Goal: Task Accomplishment & Management: Manage account settings

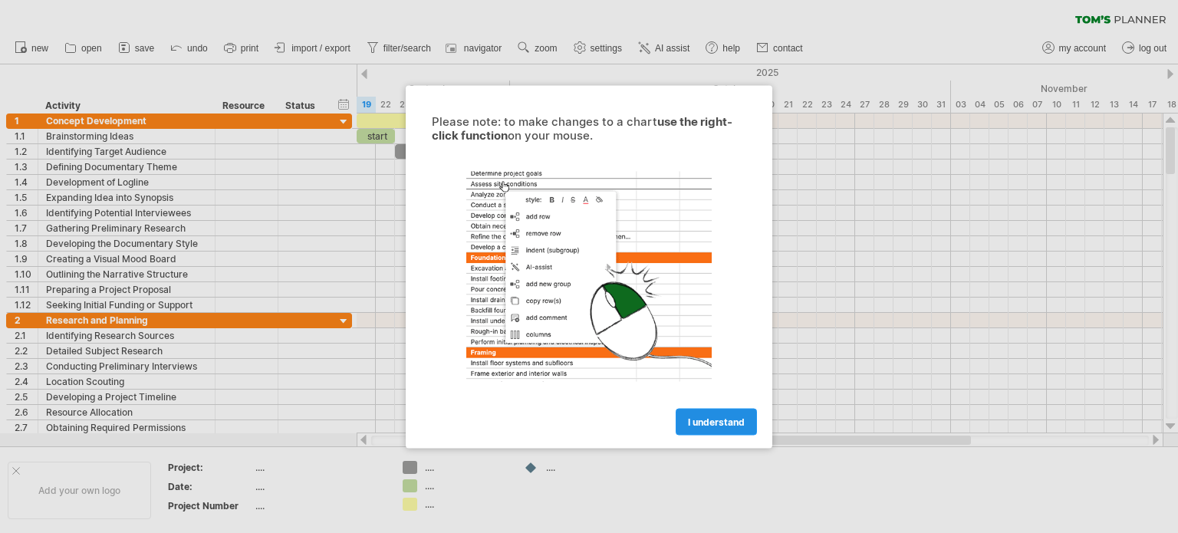
click at [705, 413] on link "I understand" at bounding box center [715, 421] width 81 height 27
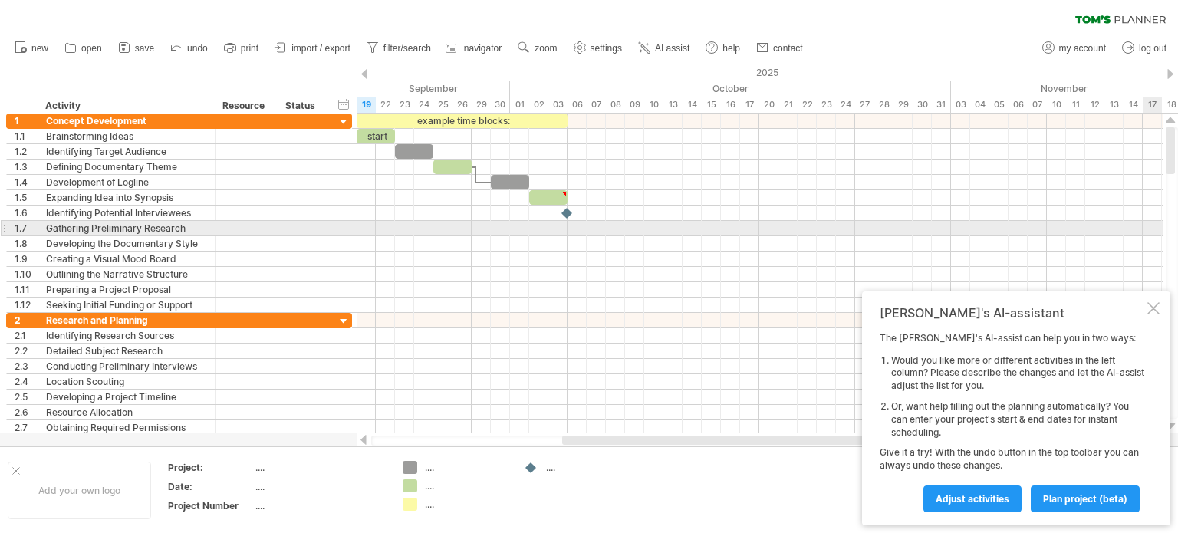
drag, startPoint x: 1177, startPoint y: 137, endPoint x: 1177, endPoint y: 242, distance: 104.3
click at [1177, 242] on div at bounding box center [1171, 272] width 12 height 291
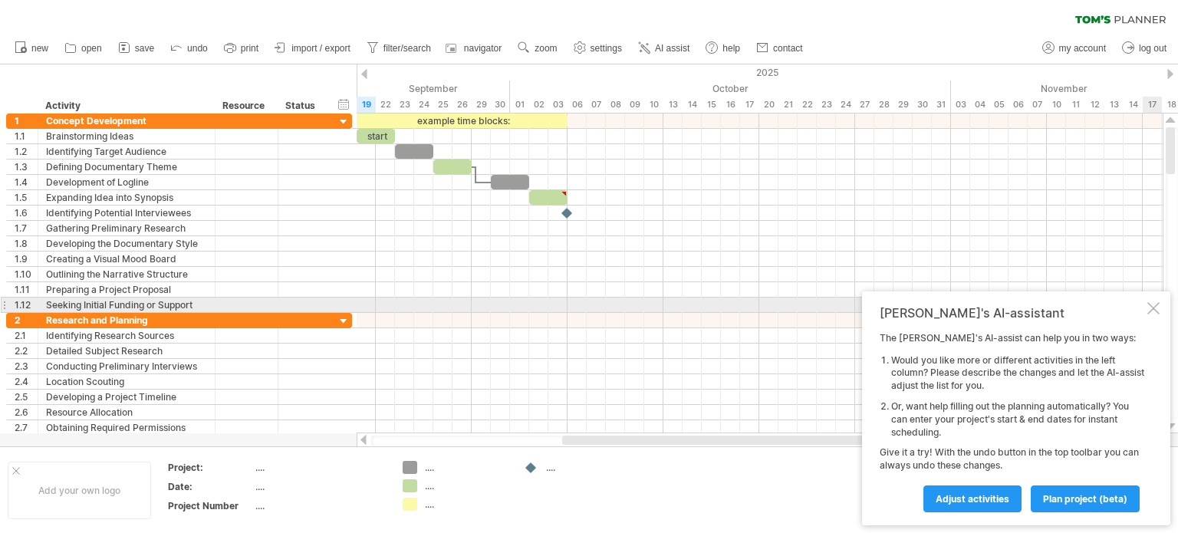
click at [1153, 310] on div at bounding box center [1153, 308] width 12 height 12
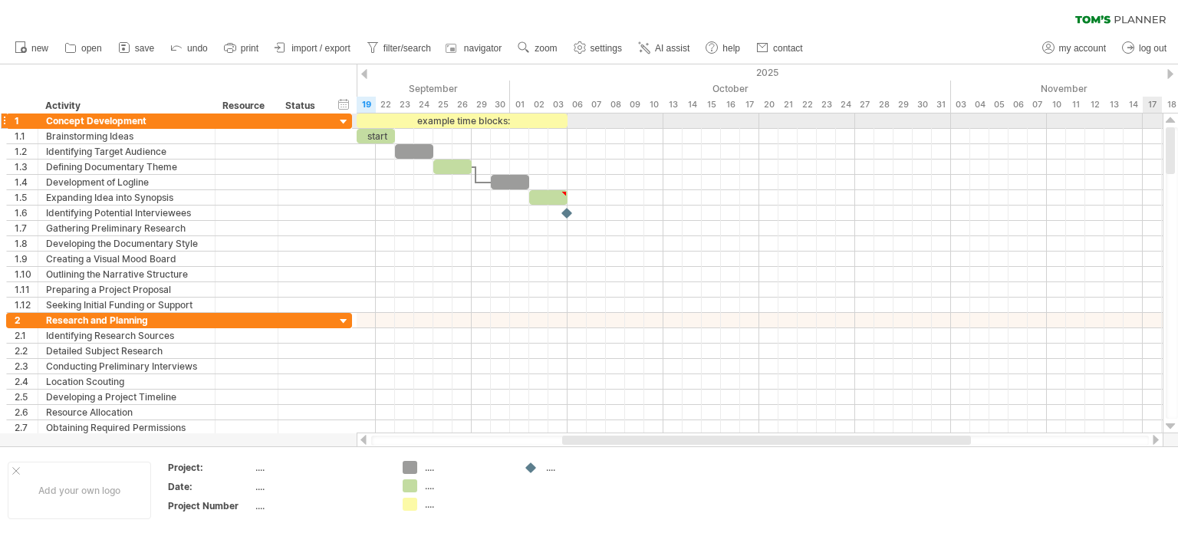
drag, startPoint x: 1166, startPoint y: 163, endPoint x: 1155, endPoint y: 115, distance: 49.5
click at [1155, 115] on div "Trying to reach [DOMAIN_NAME] Connected again... 0% clear filter new 1" at bounding box center [589, 266] width 1178 height 533
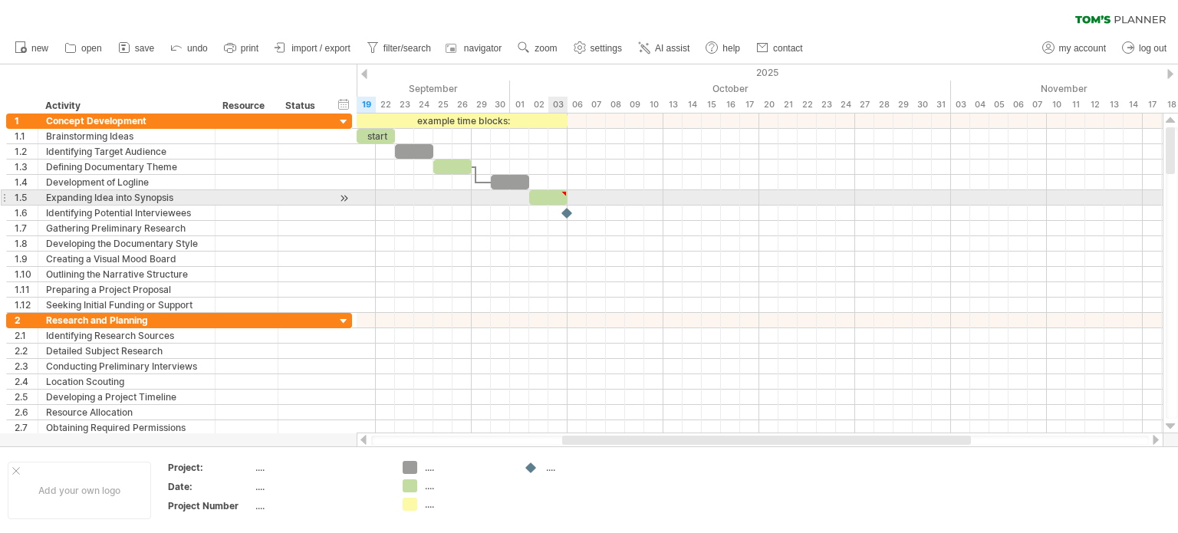
type textarea "**********"
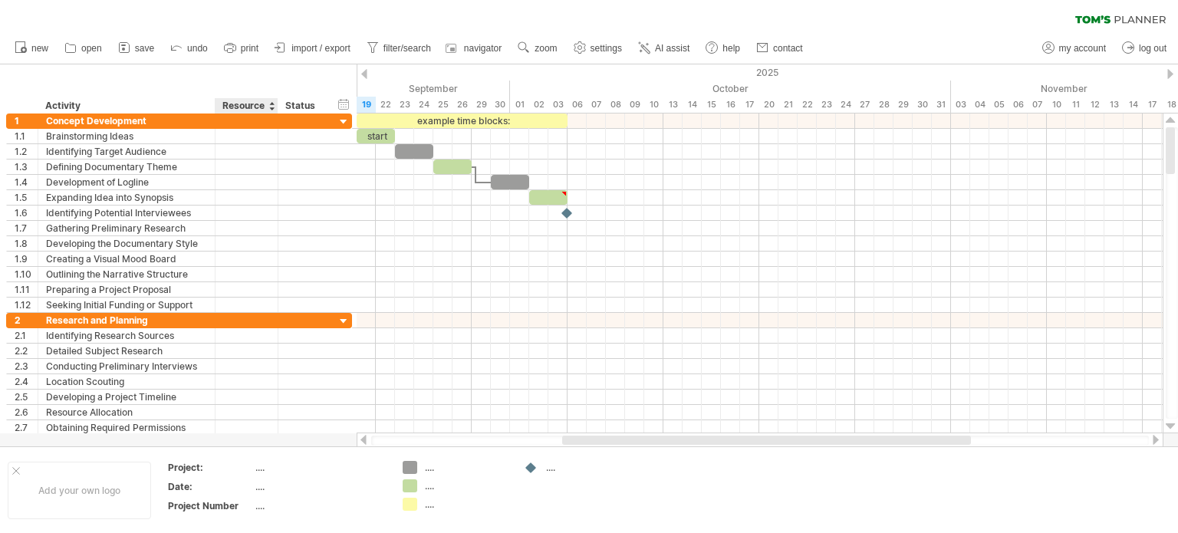
click at [262, 103] on div "Resource" at bounding box center [245, 105] width 47 height 15
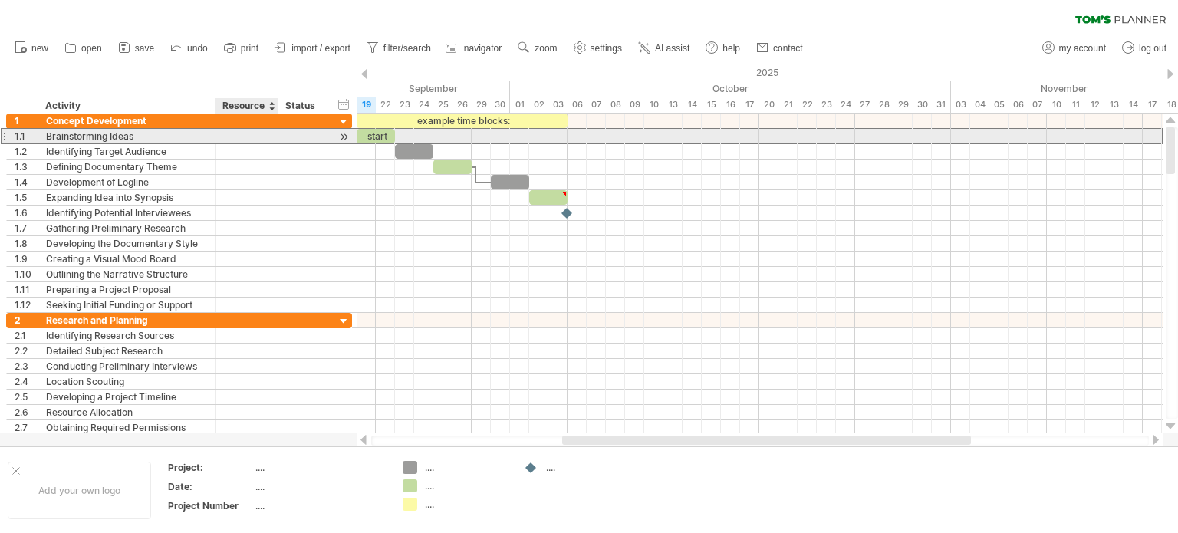
click at [253, 136] on div at bounding box center [246, 136] width 47 height 15
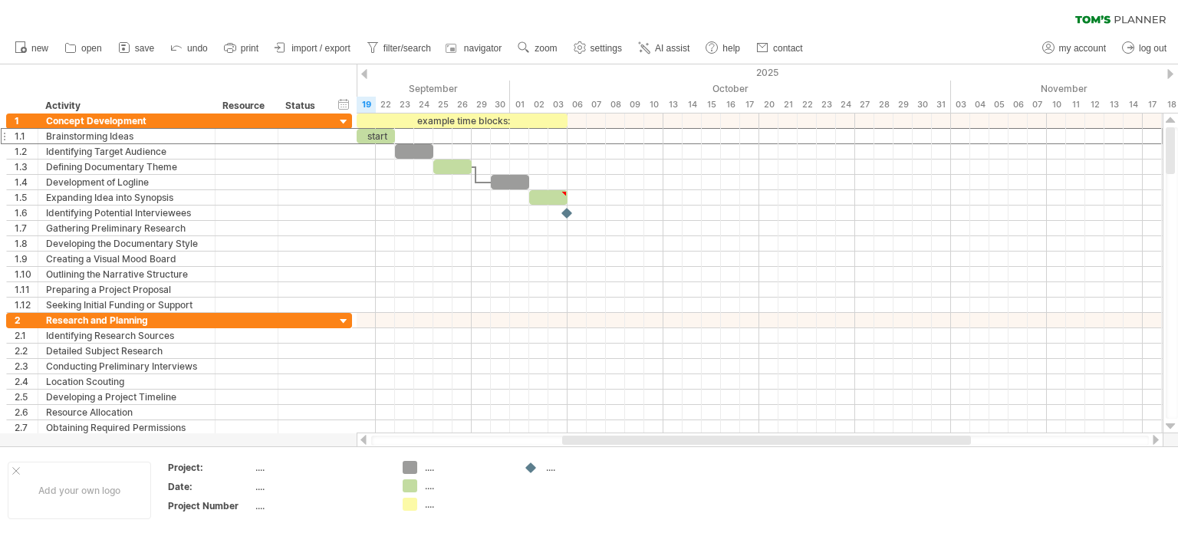
drag, startPoint x: 1172, startPoint y: 166, endPoint x: 1162, endPoint y: 99, distance: 67.3
click at [1162, 99] on div "Trying to reach [DOMAIN_NAME] Connected again... 0% clear filter new 1" at bounding box center [589, 266] width 1178 height 533
click at [389, 137] on div "start" at bounding box center [376, 136] width 38 height 15
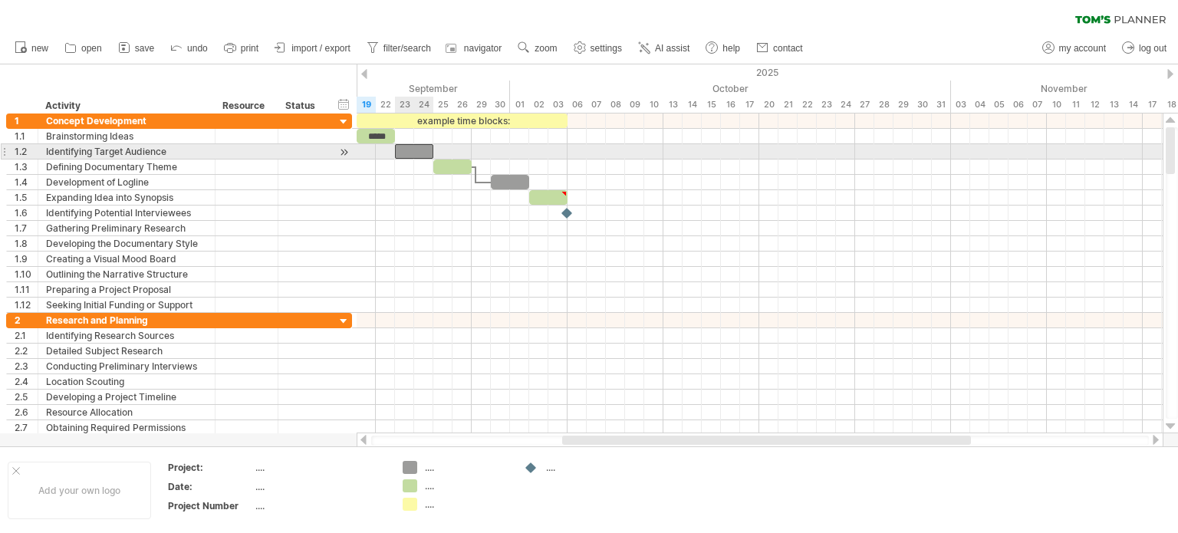
click at [410, 154] on div at bounding box center [414, 151] width 38 height 15
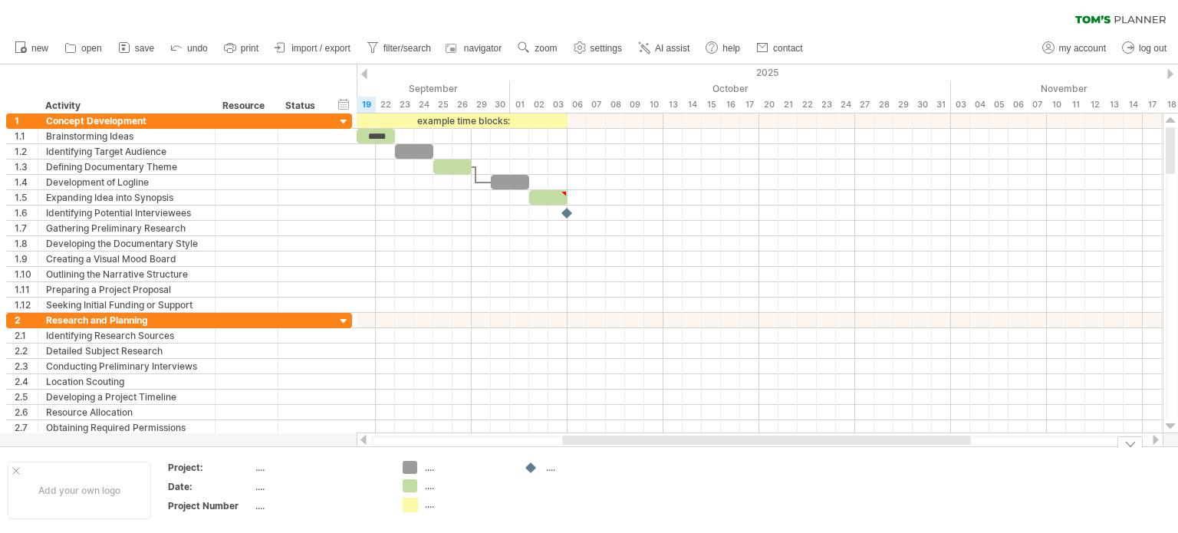
click at [408, 502] on div "Trying to reach [DOMAIN_NAME] Connected again... 0% clear filter new 1" at bounding box center [589, 266] width 1178 height 533
click at [439, 505] on div "...." at bounding box center [467, 504] width 84 height 13
click at [442, 481] on div "...." at bounding box center [467, 485] width 84 height 13
click at [435, 465] on div "...." at bounding box center [467, 467] width 84 height 13
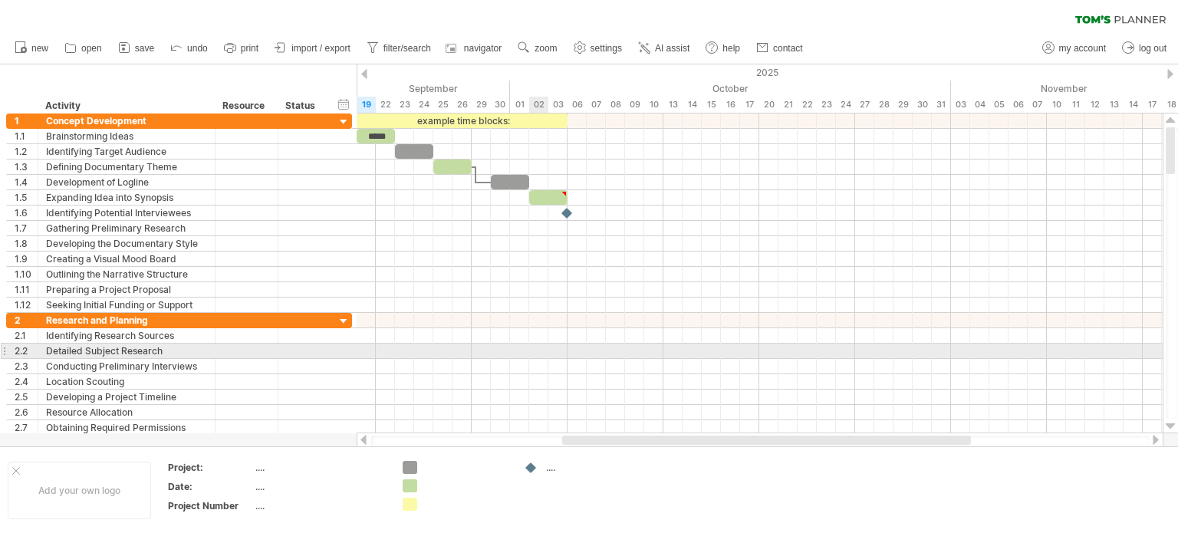
click at [531, 355] on div at bounding box center [760, 350] width 806 height 15
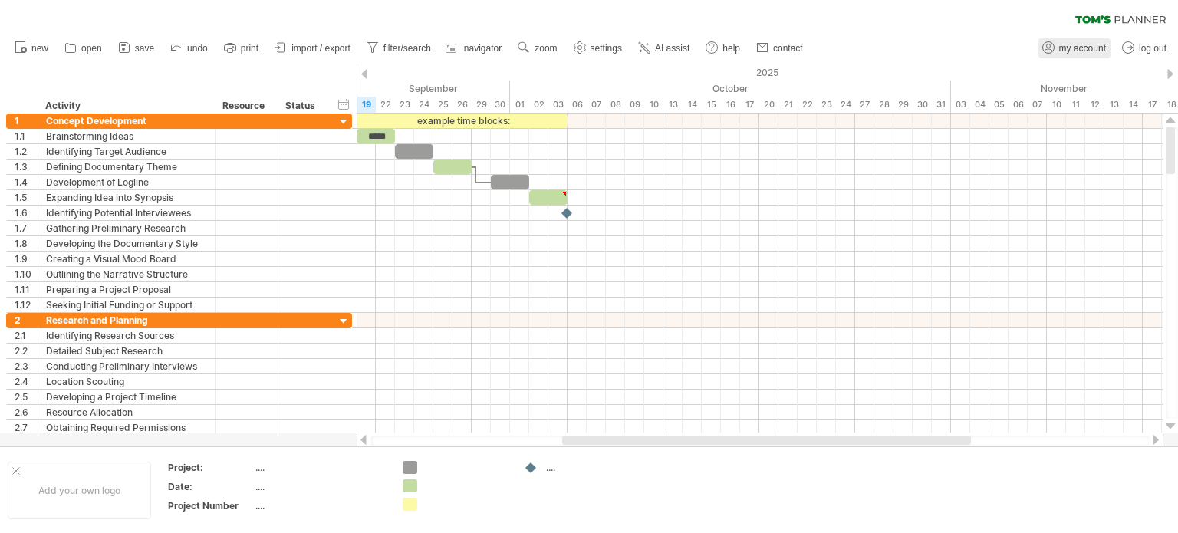
click at [1086, 42] on link "my account" at bounding box center [1074, 48] width 72 height 20
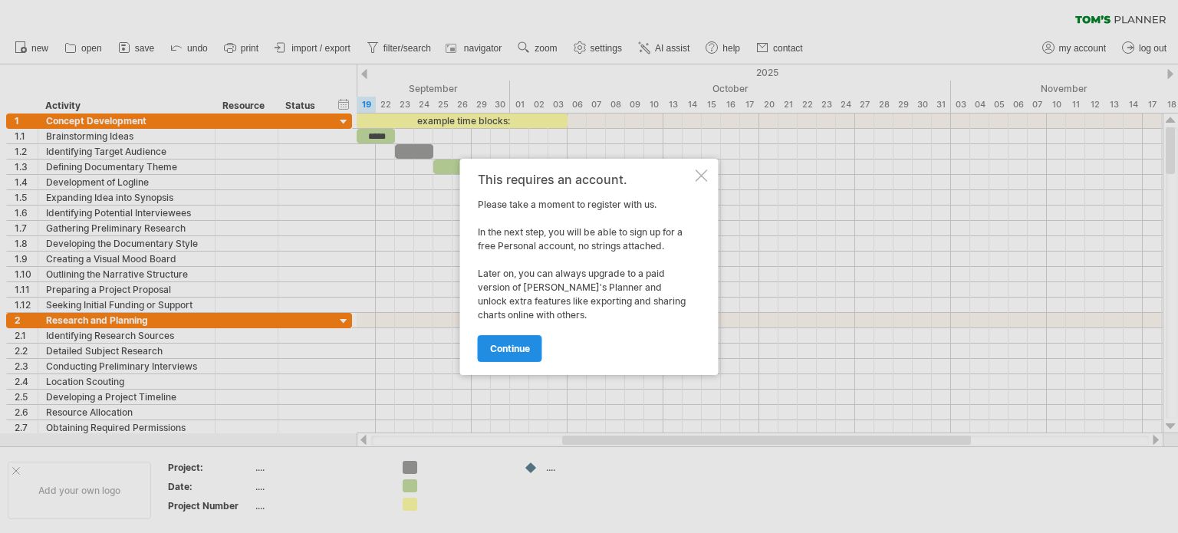
click at [511, 352] on span "continue" at bounding box center [510, 349] width 40 height 12
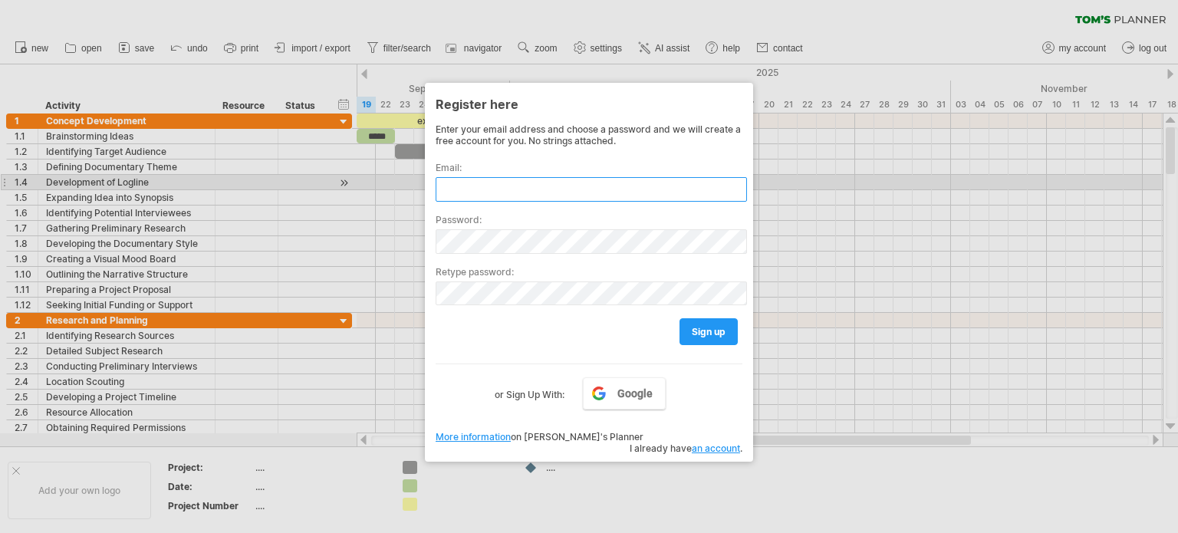
click at [489, 189] on input "text" at bounding box center [590, 189] width 311 height 25
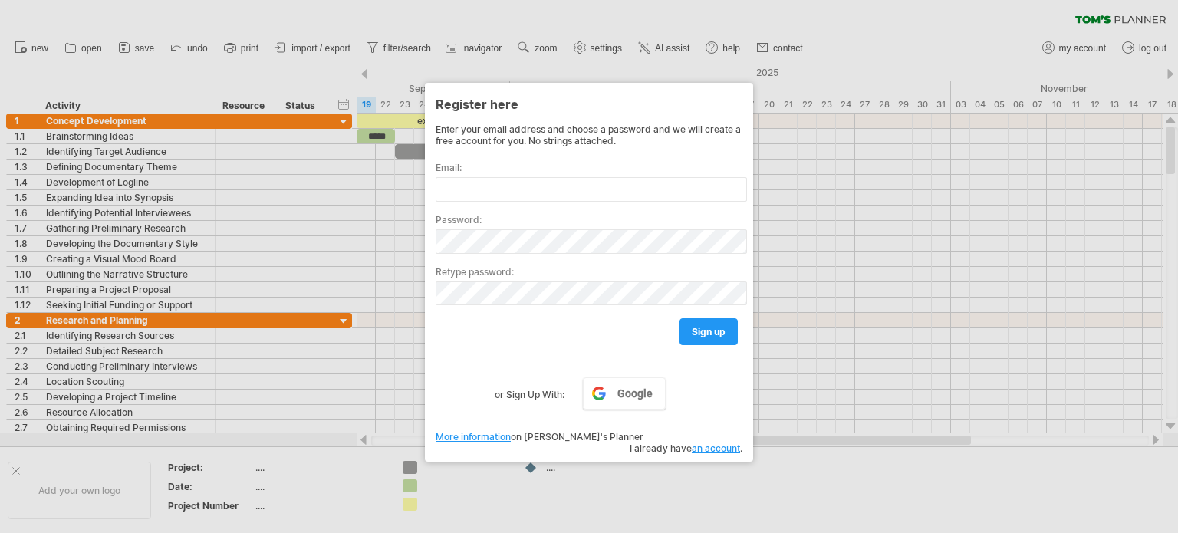
click at [866, 15] on div at bounding box center [589, 266] width 1178 height 533
click at [486, 5] on div at bounding box center [589, 266] width 1178 height 533
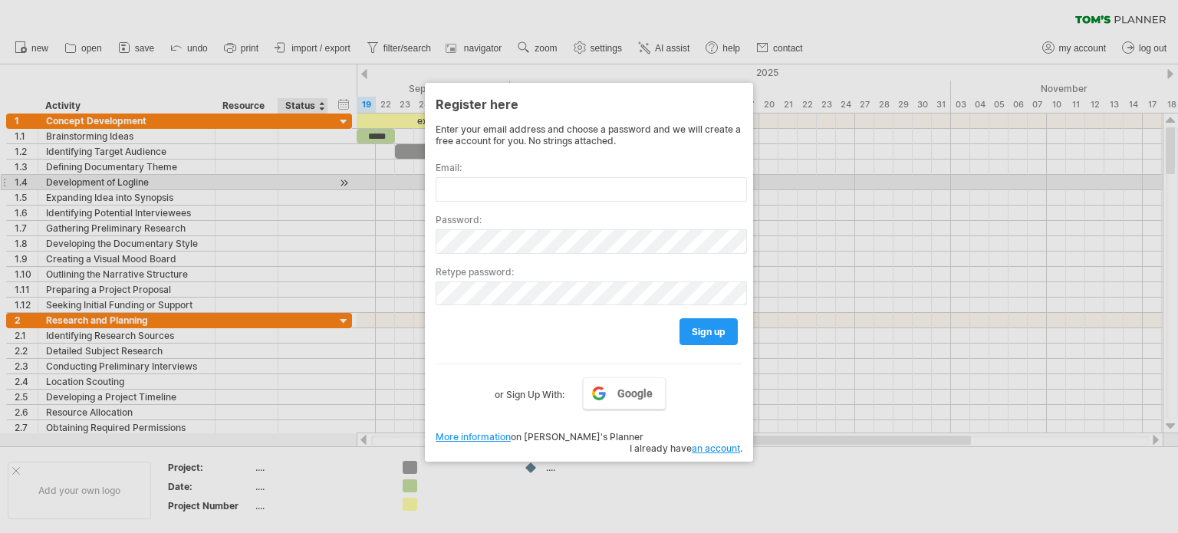
click at [332, 183] on div at bounding box center [589, 266] width 1178 height 533
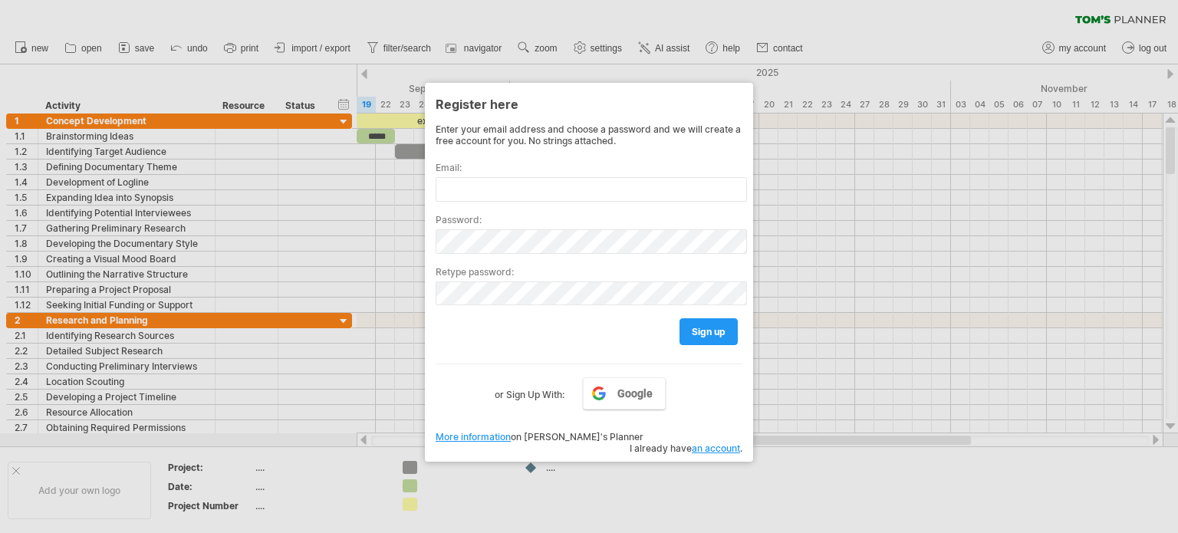
click at [604, 81] on div at bounding box center [589, 266] width 1178 height 533
click at [918, 61] on div at bounding box center [589, 266] width 1178 height 533
drag, startPoint x: 589, startPoint y: 81, endPoint x: 544, endPoint y: 54, distance: 51.5
click at [544, 54] on div at bounding box center [589, 266] width 1178 height 533
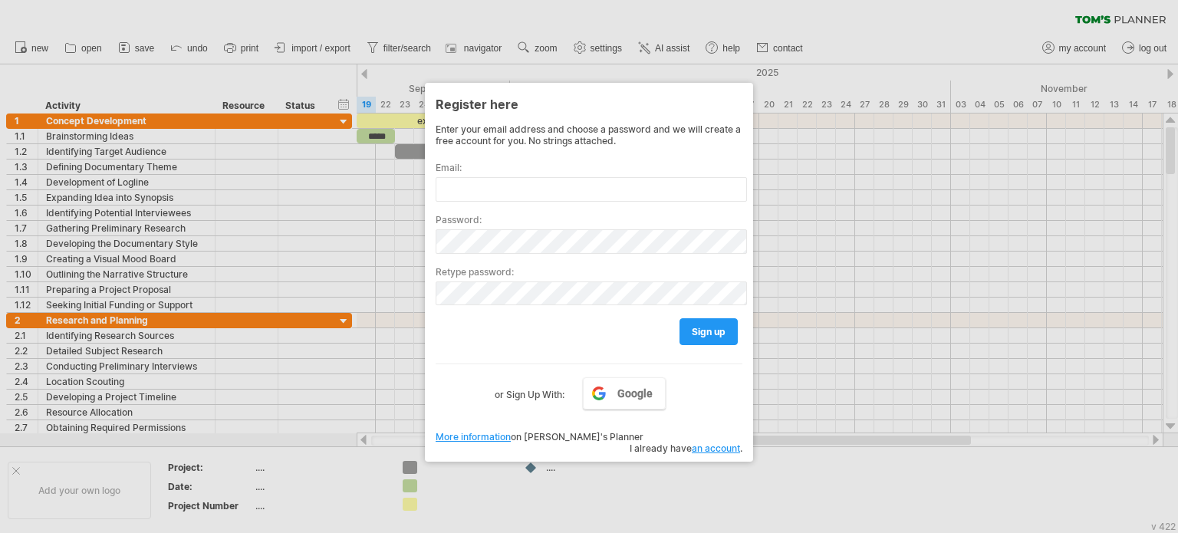
click at [546, 54] on div at bounding box center [589, 266] width 1178 height 533
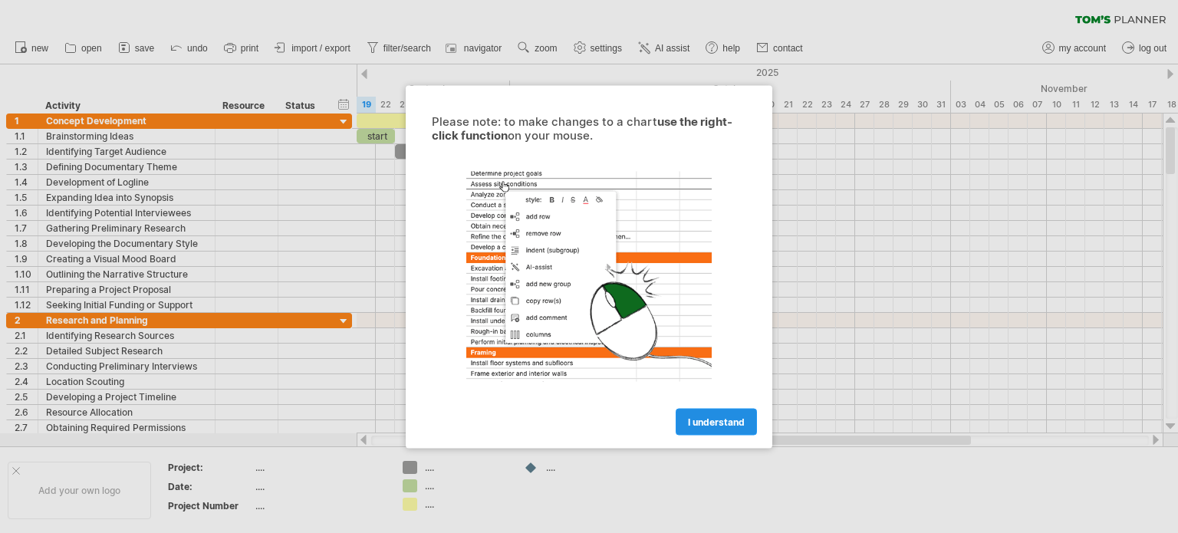
click at [715, 419] on span "I understand" at bounding box center [716, 422] width 57 height 12
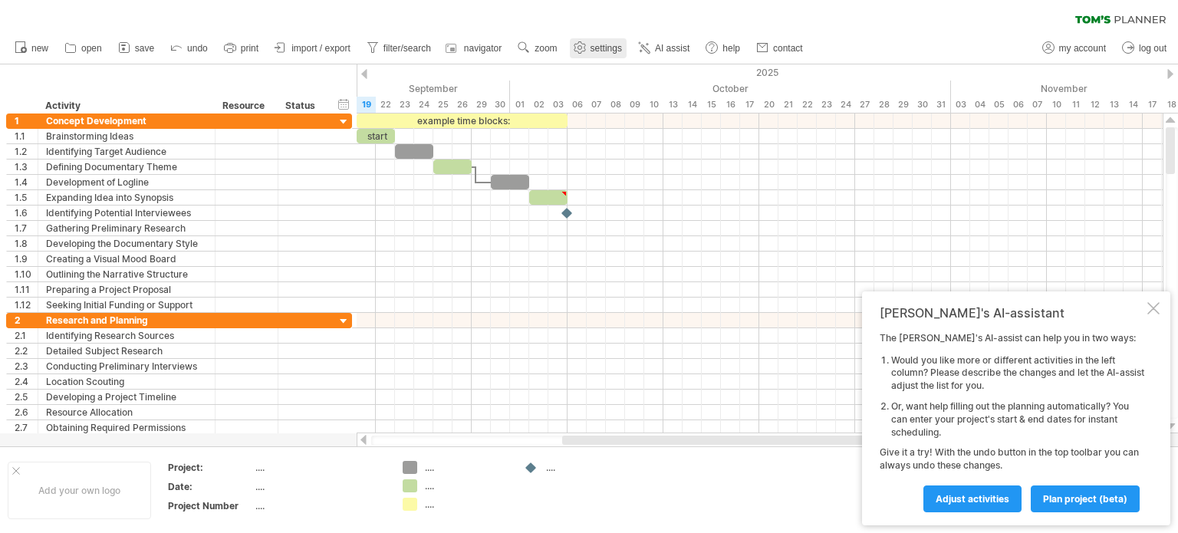
click at [599, 44] on span "settings" at bounding box center [605, 48] width 31 height 11
select select "*"
select select "**"
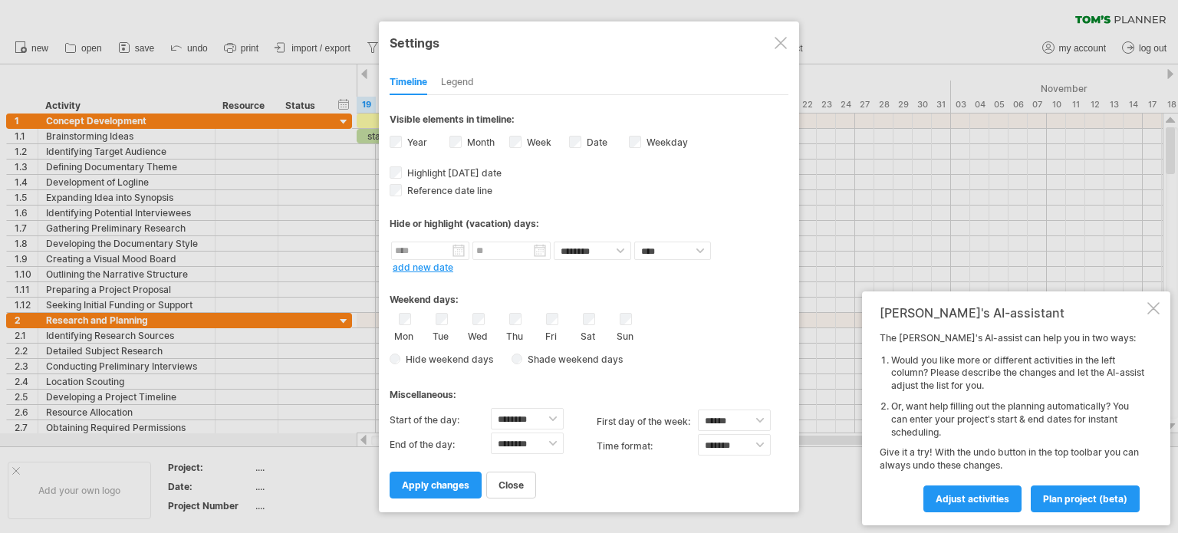
click at [778, 43] on div at bounding box center [780, 43] width 12 height 12
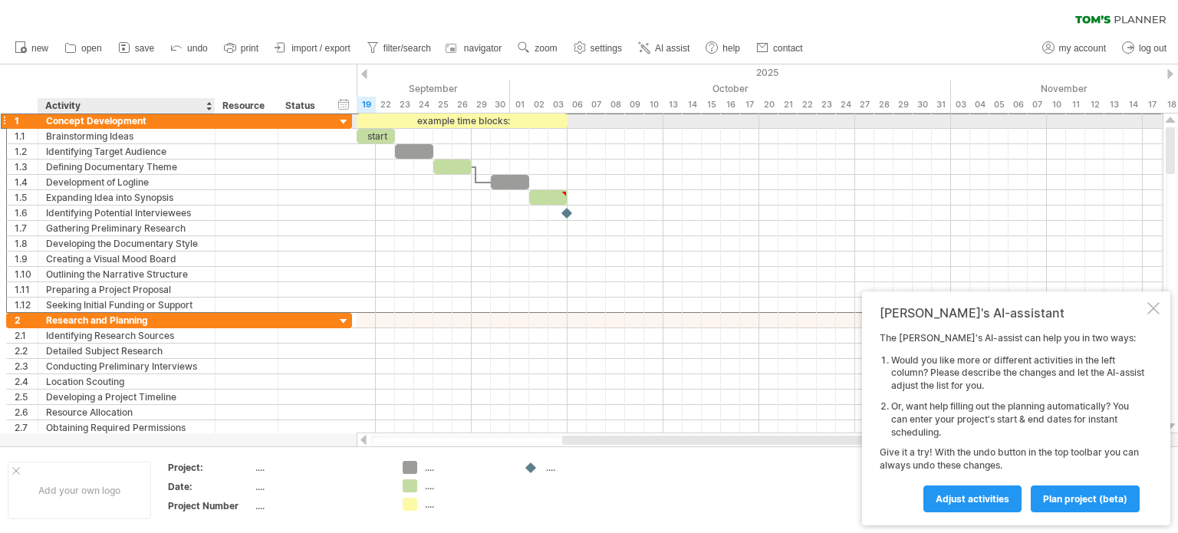
click at [82, 118] on div "Concept Development" at bounding box center [126, 120] width 161 height 15
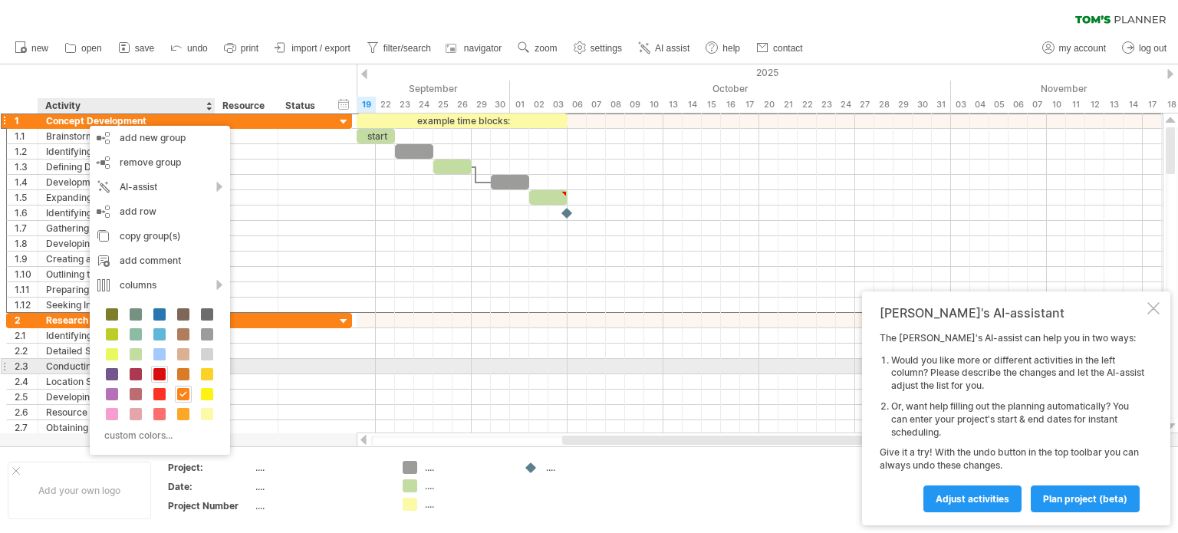
click at [153, 371] on span at bounding box center [159, 374] width 12 height 12
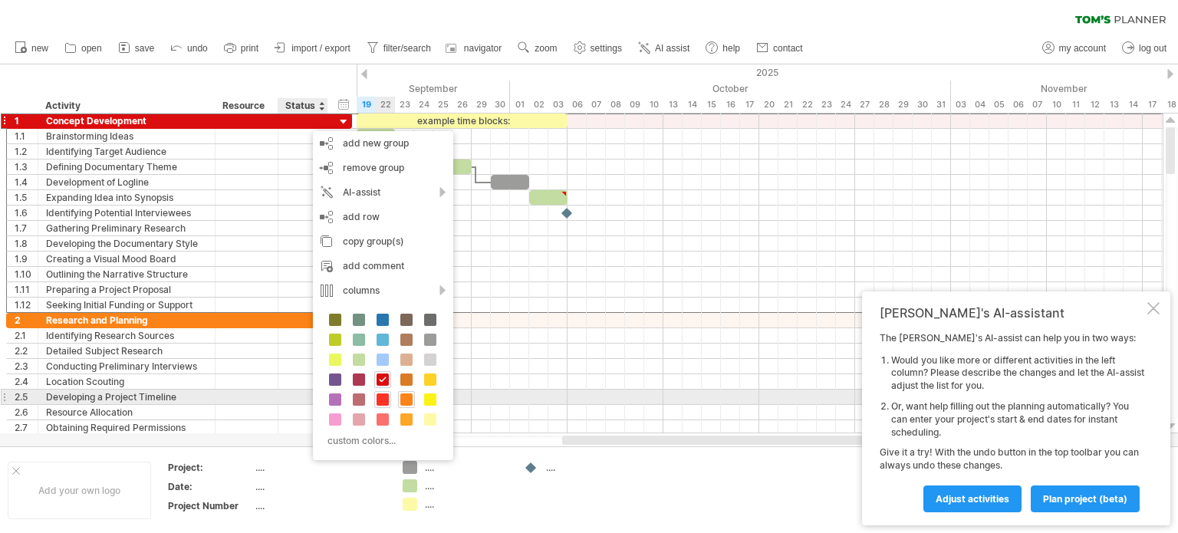
click at [385, 399] on span at bounding box center [382, 399] width 12 height 12
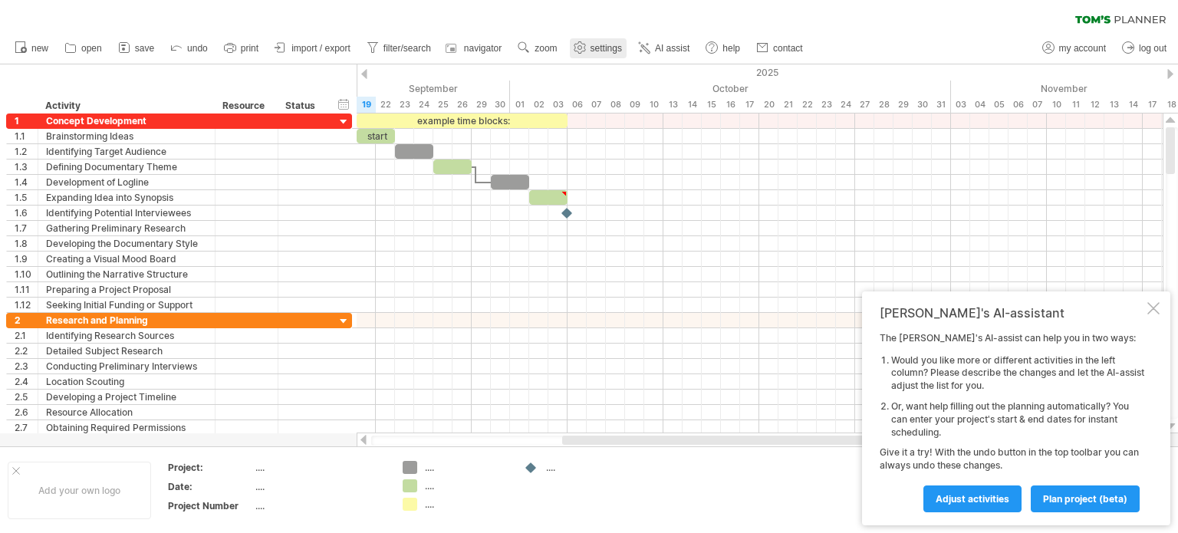
click at [601, 54] on link "settings" at bounding box center [598, 48] width 57 height 20
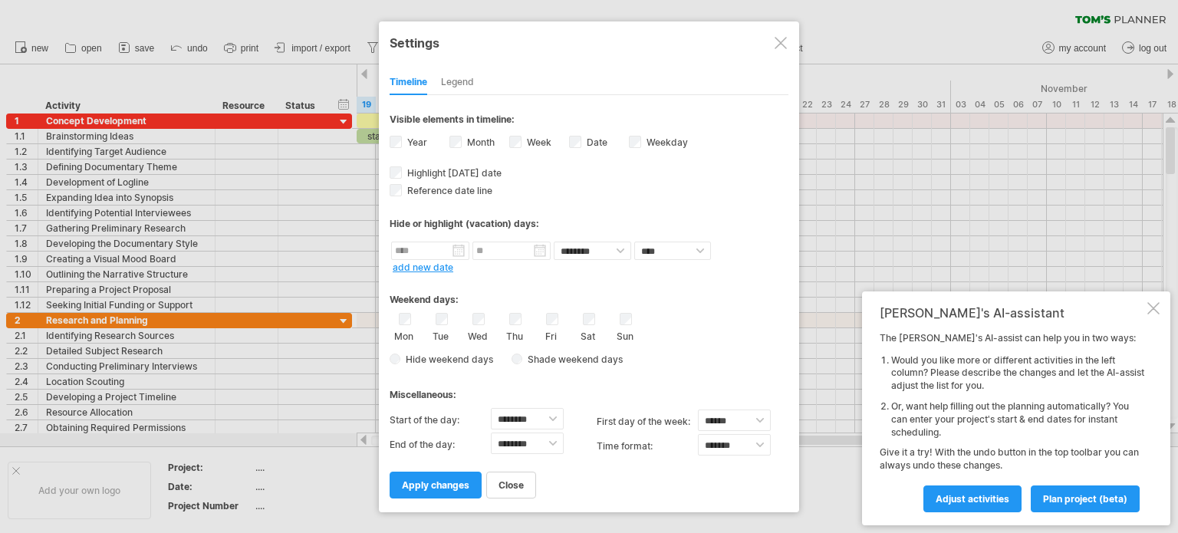
click at [631, 324] on div "Sun" at bounding box center [625, 327] width 19 height 29
click at [758, 421] on select "****** ****** ********" at bounding box center [734, 419] width 73 height 21
select select "*"
click at [698, 409] on select "****** ****** ********" at bounding box center [734, 419] width 73 height 21
click at [551, 416] on select "******** ******** ******** ******** ******** ******** ******** ******** *******…" at bounding box center [527, 418] width 73 height 21
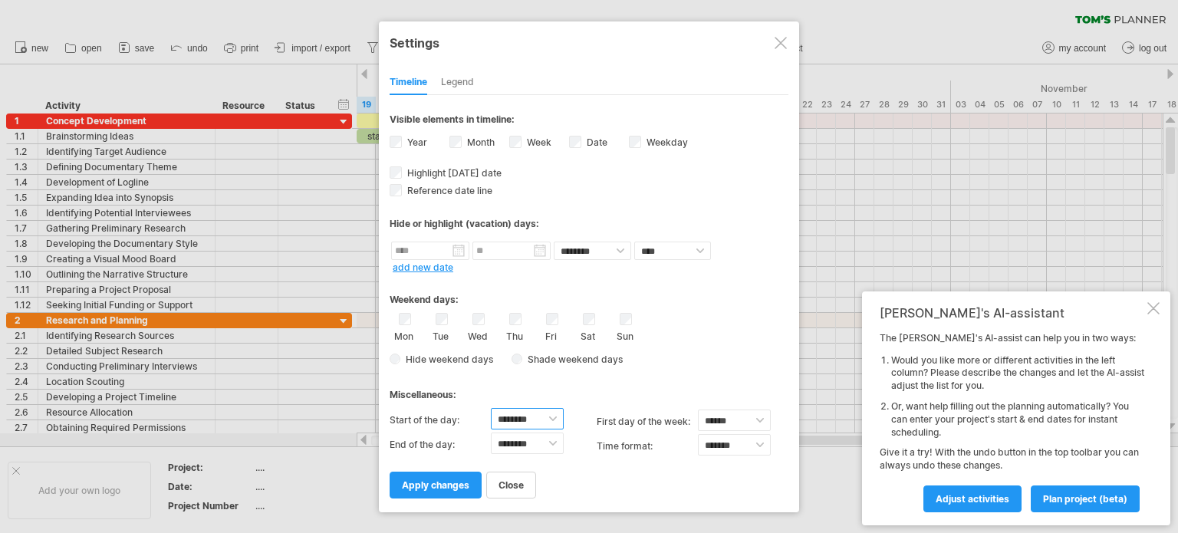
select select "*"
click at [491, 408] on select "******** ******** ******** ******** ******** ******** ******** ******** *******…" at bounding box center [527, 418] width 73 height 21
click at [541, 444] on select "******** ******** ******** ******** ******** ******** ******** ******** *******…" at bounding box center [527, 442] width 73 height 21
select select "**"
click at [491, 432] on select "******** ******** ******** ******** ******** ******** ******** ******** *******…" at bounding box center [527, 442] width 73 height 21
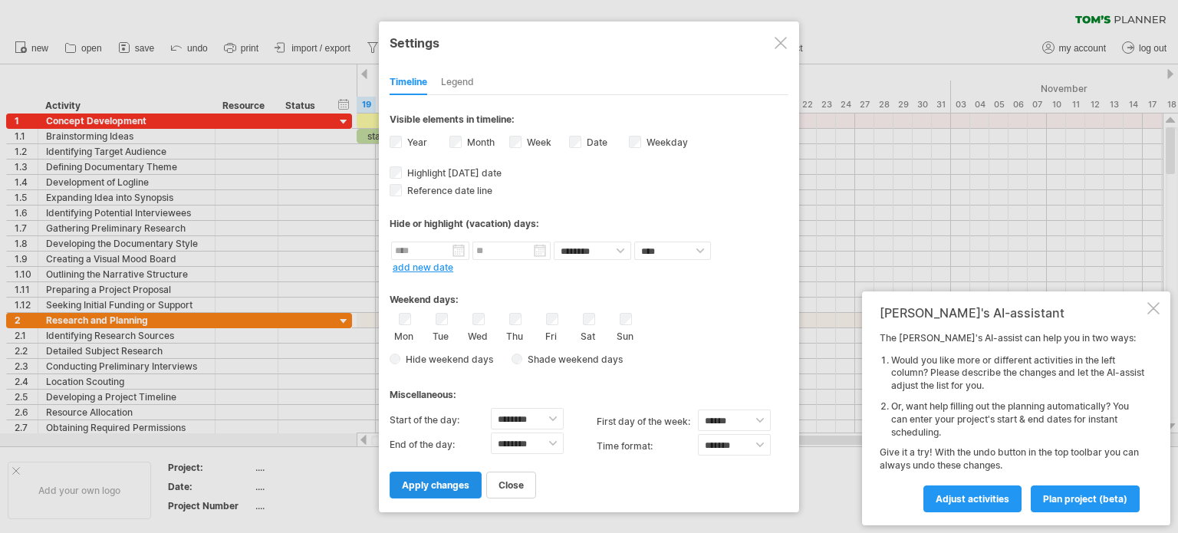
click at [449, 479] on span "apply changes" at bounding box center [435, 485] width 67 height 12
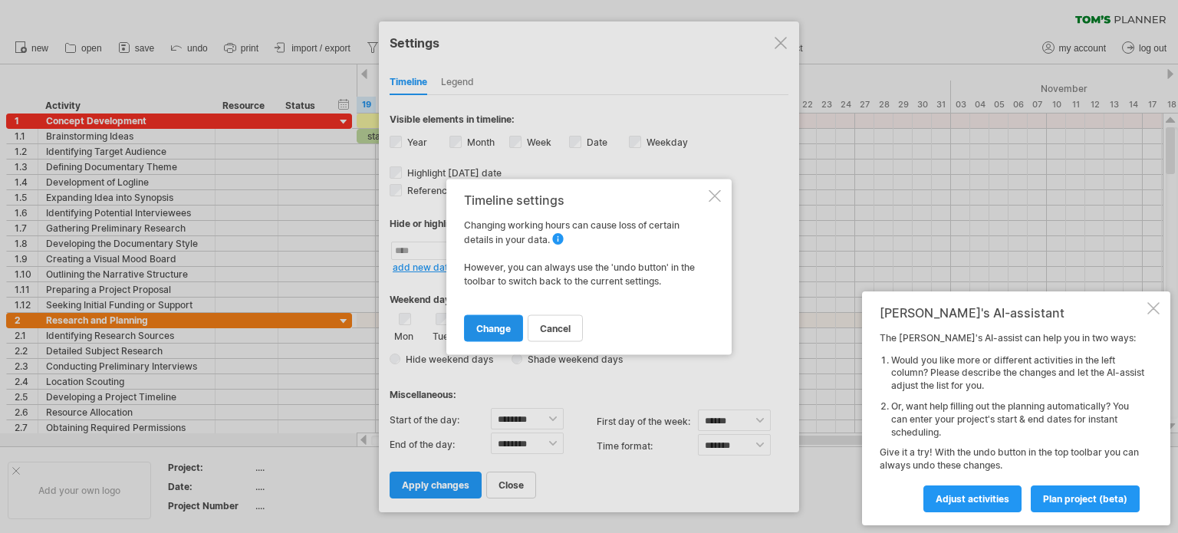
click at [495, 324] on span "change" at bounding box center [493, 328] width 35 height 12
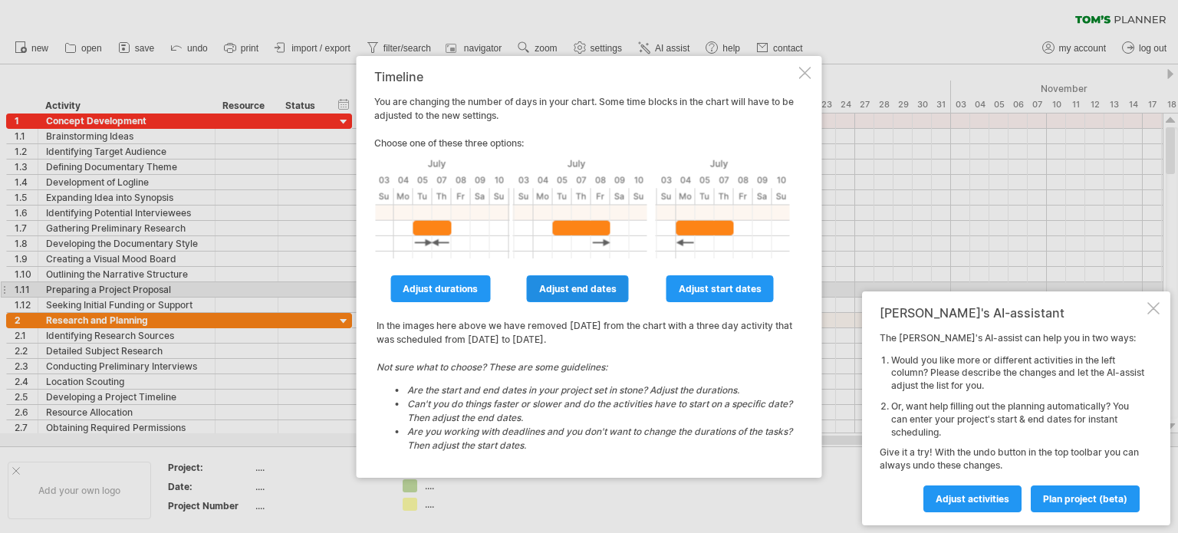
click at [591, 293] on span "adjust end dates" at bounding box center [577, 289] width 77 height 12
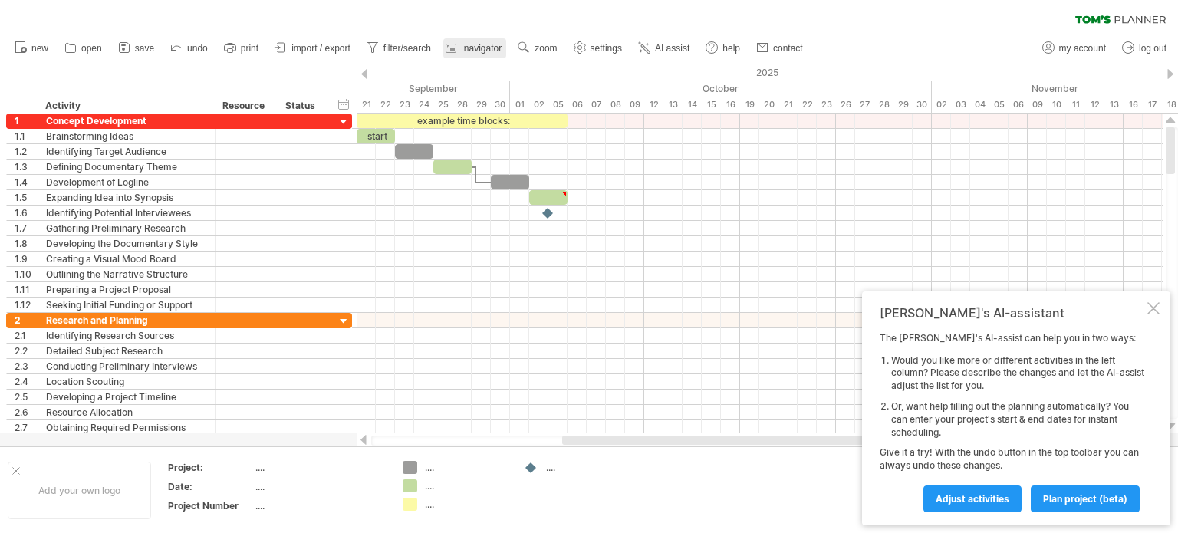
click at [468, 49] on span "navigator" at bounding box center [483, 48] width 38 height 11
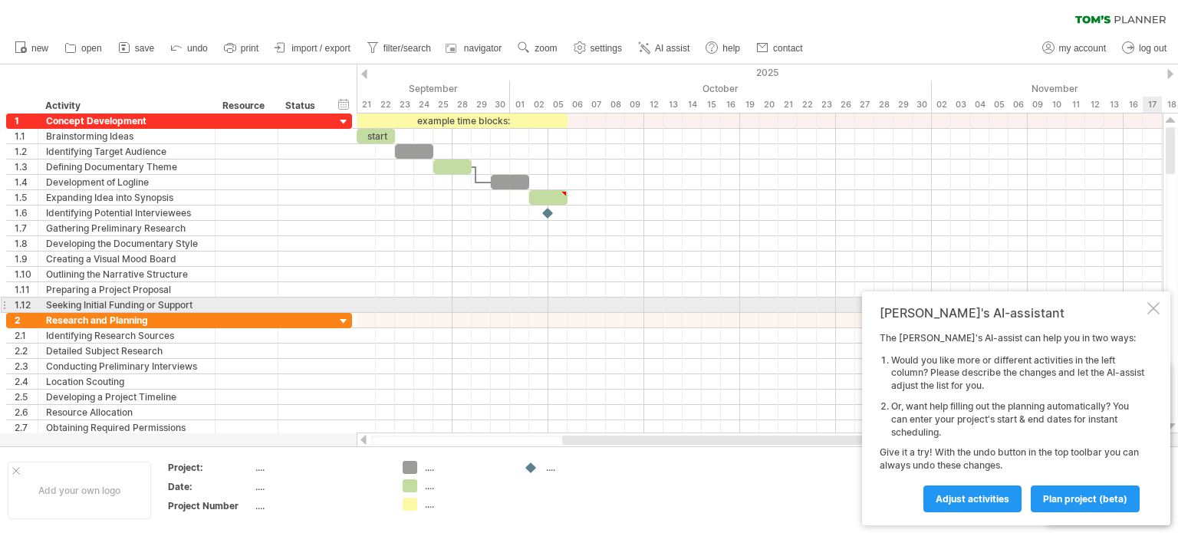
click at [1155, 308] on div at bounding box center [1153, 308] width 12 height 12
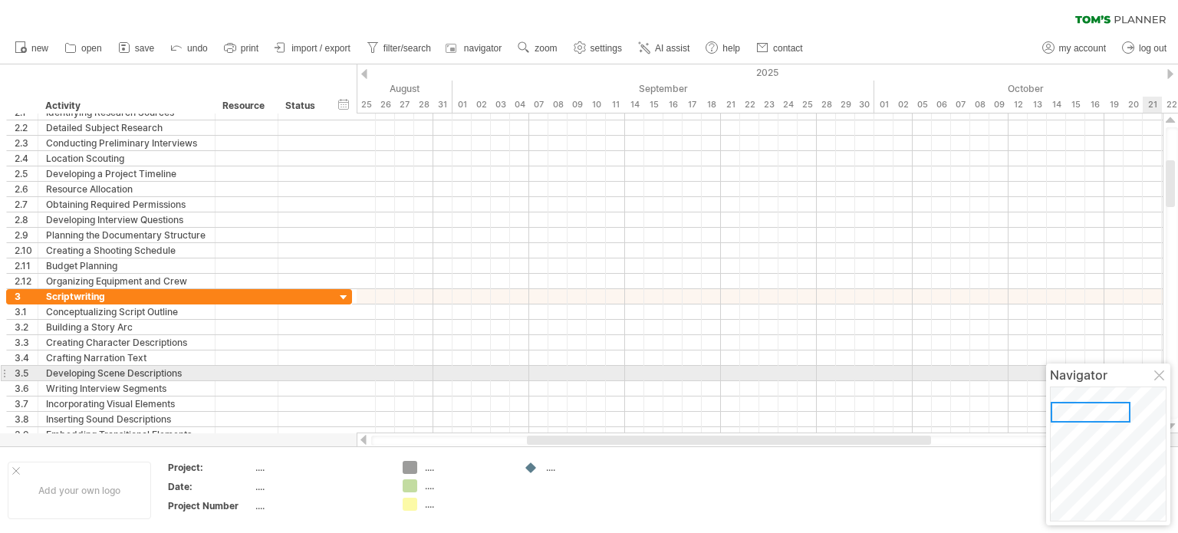
click at [1156, 373] on div at bounding box center [1160, 376] width 12 height 12
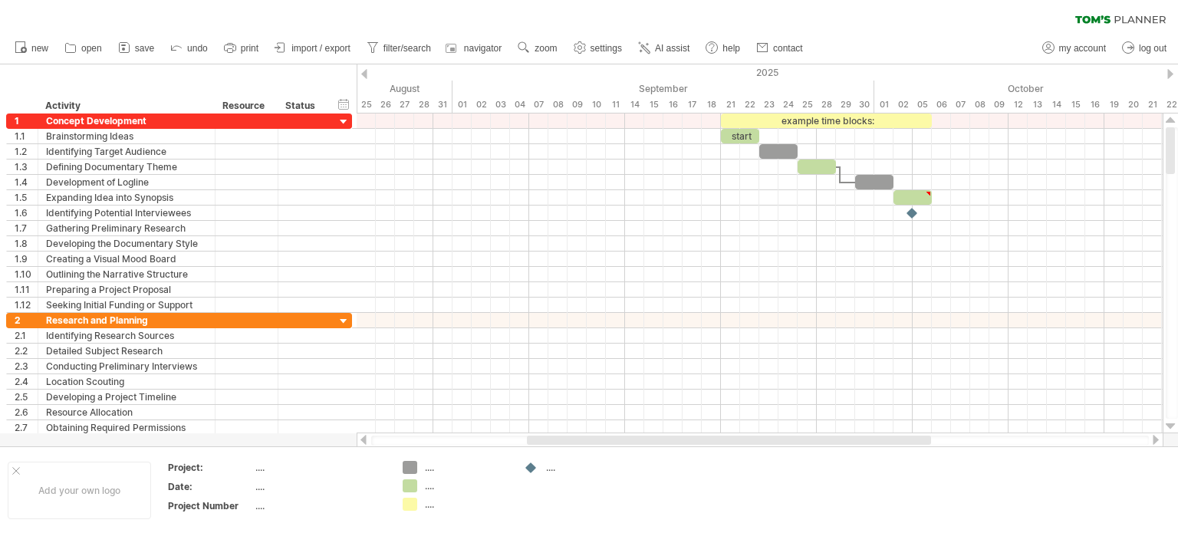
drag, startPoint x: 1172, startPoint y: 176, endPoint x: 1165, endPoint y: 88, distance: 88.4
click at [1165, 88] on div "Trying to reach [DOMAIN_NAME] Connected again... 0% clear filter new 1" at bounding box center [589, 266] width 1178 height 533
click at [73, 499] on div "Add your own logo" at bounding box center [79, 491] width 143 height 58
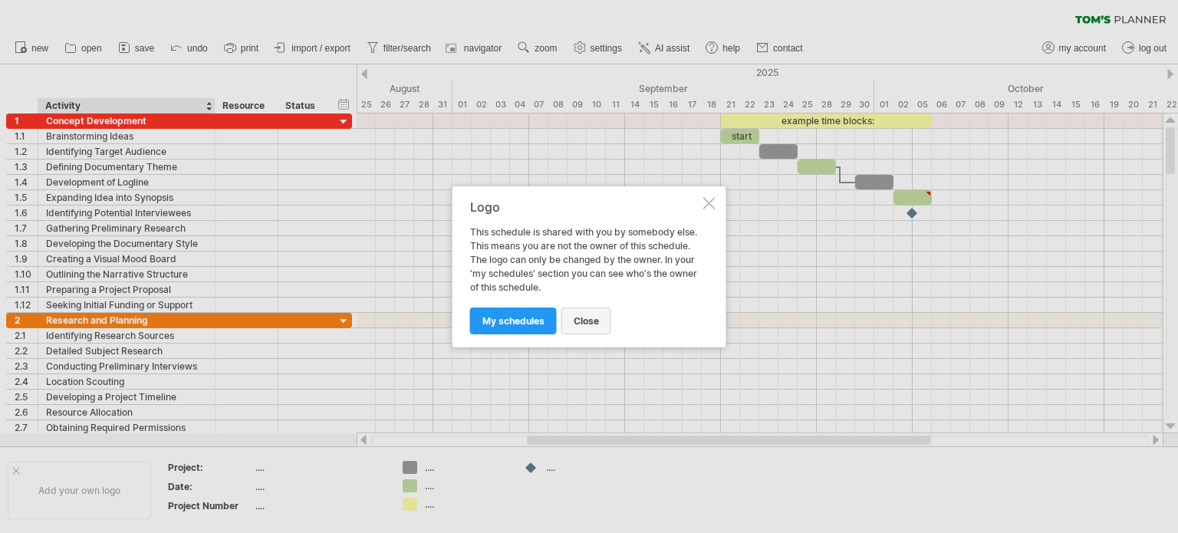
click at [587, 327] on link "close" at bounding box center [586, 320] width 50 height 27
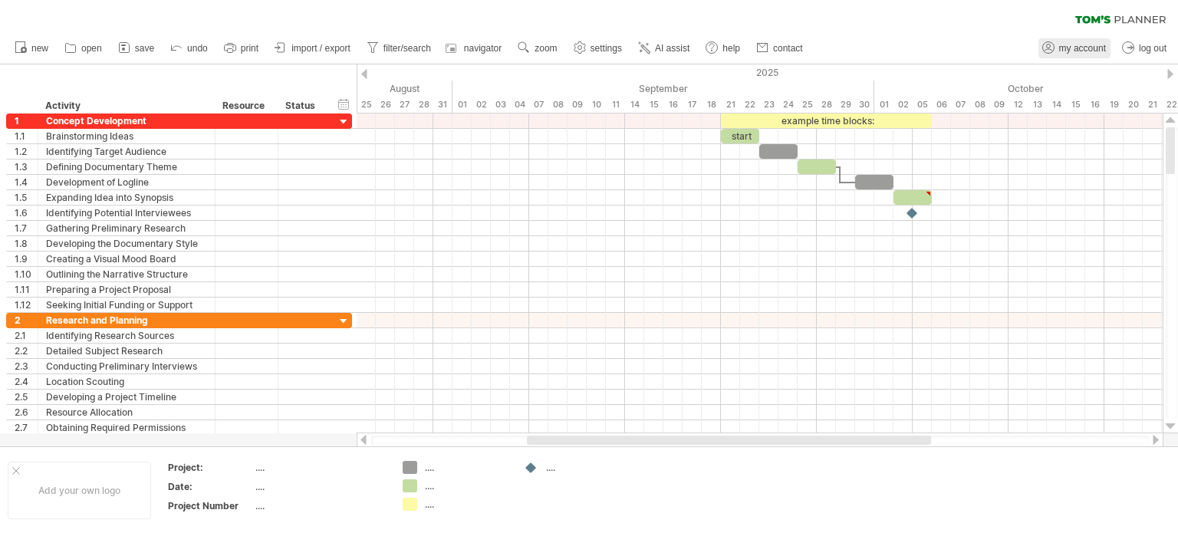
click at [1048, 51] on icon at bounding box center [1047, 47] width 15 height 15
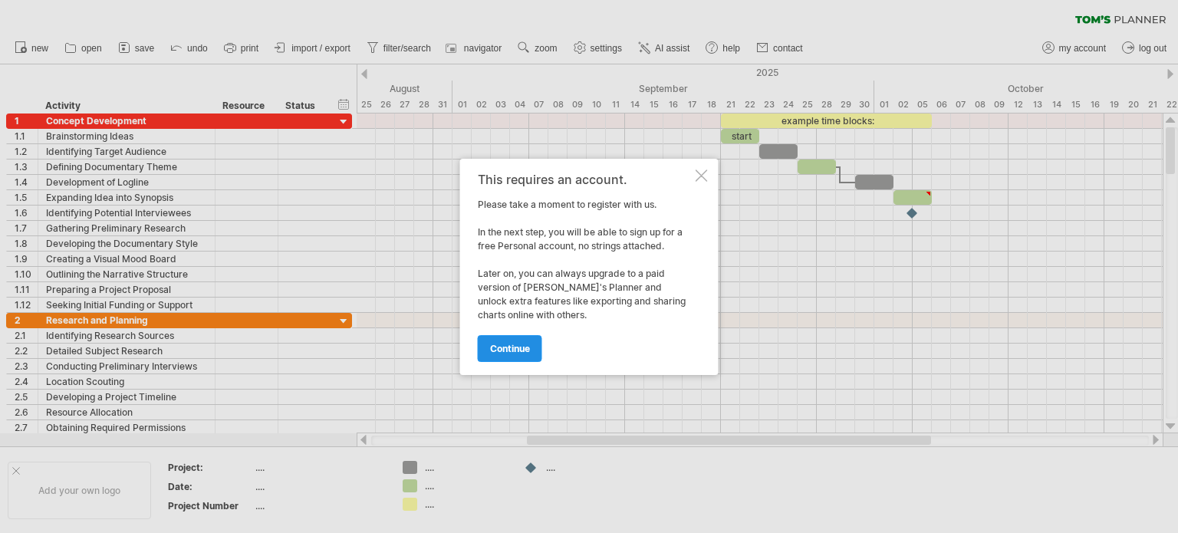
click at [504, 346] on span "continue" at bounding box center [510, 349] width 40 height 12
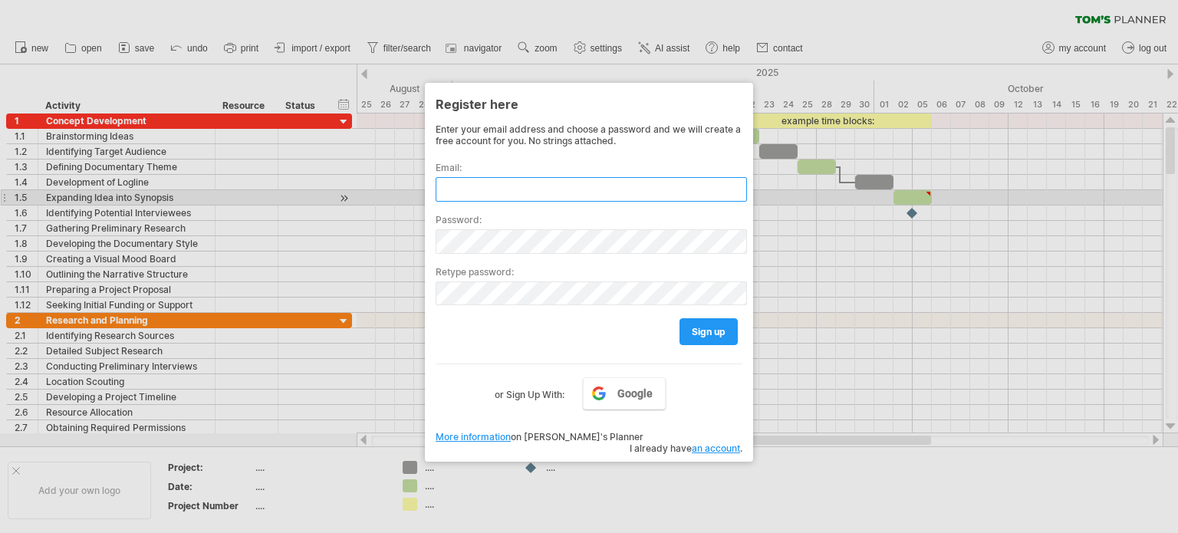
click at [499, 193] on input "text" at bounding box center [590, 189] width 311 height 25
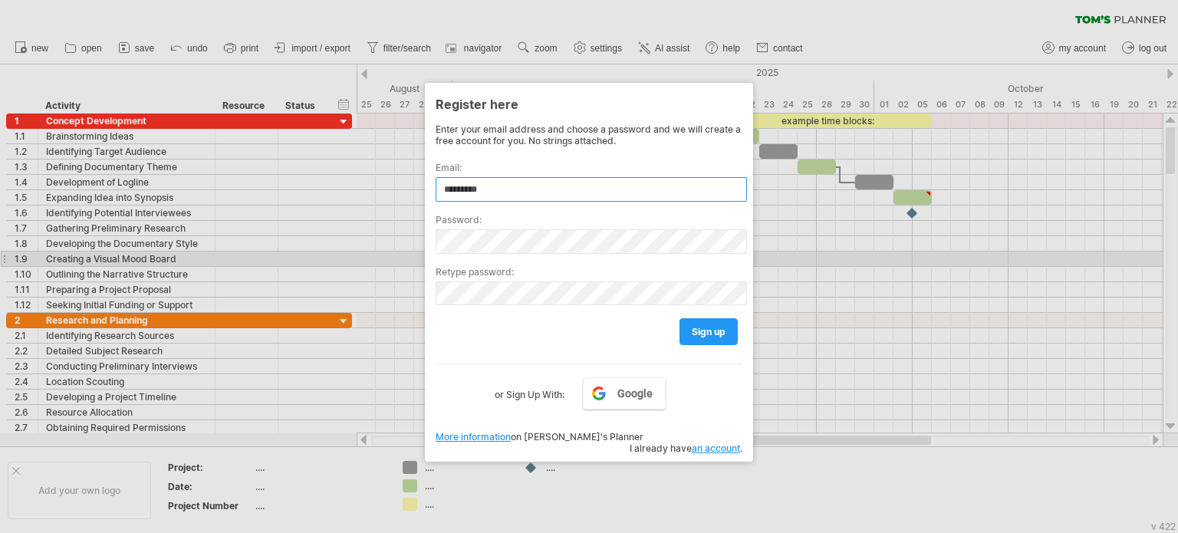
paste input "**********"
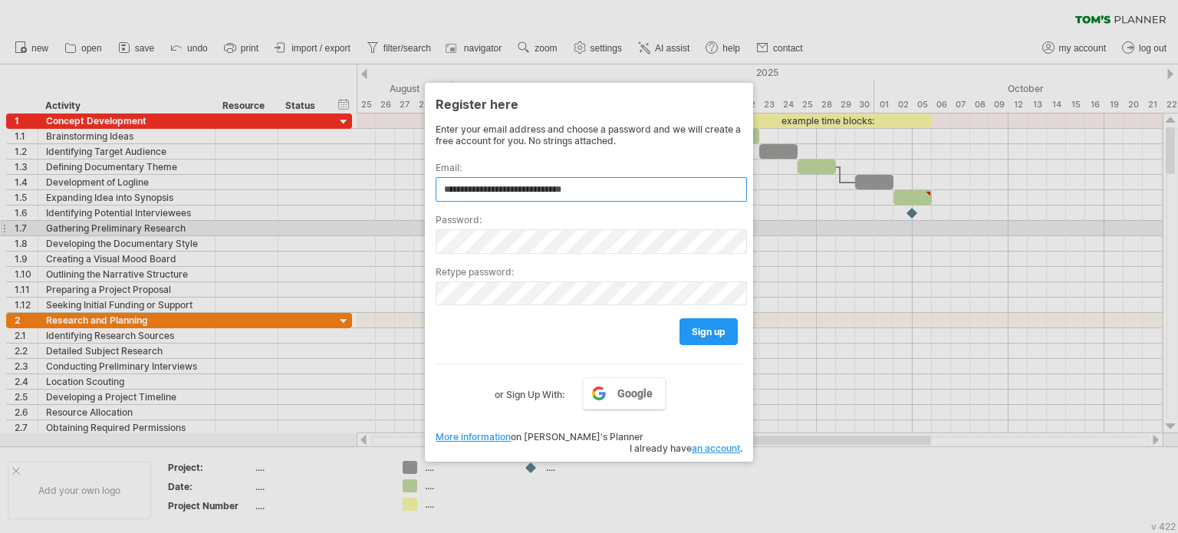
type input "**********"
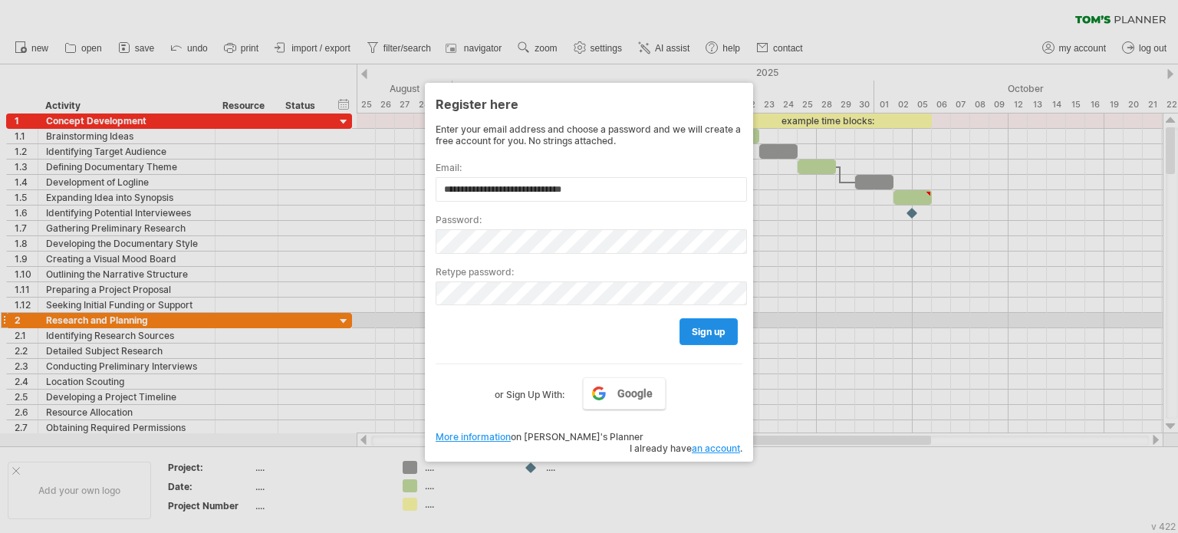
click at [693, 326] on span "sign up" at bounding box center [709, 332] width 34 height 12
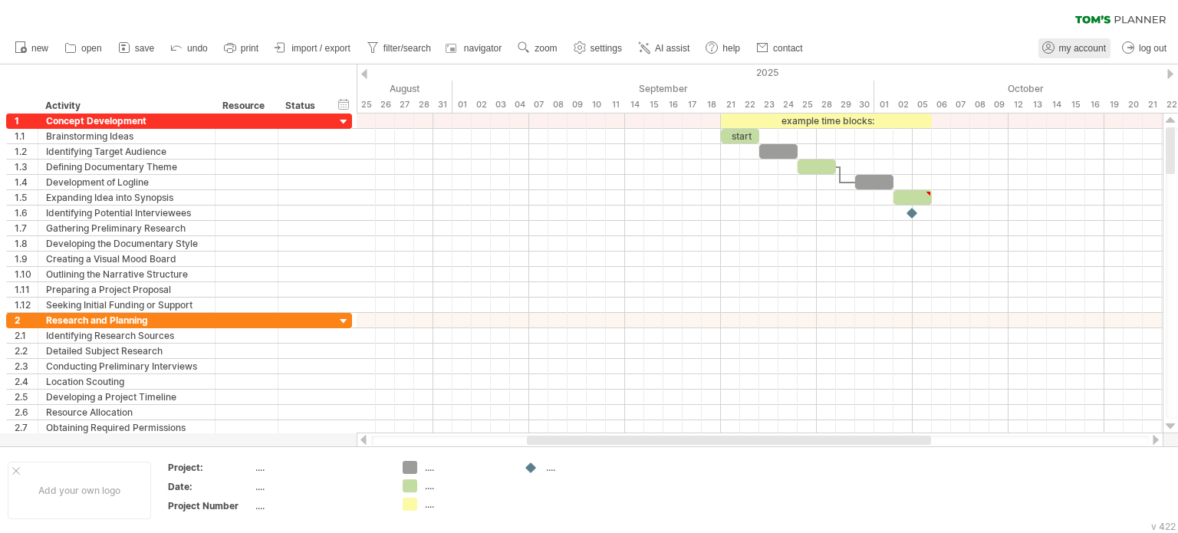
click at [1077, 51] on span "my account" at bounding box center [1082, 48] width 47 height 11
type input "**********"
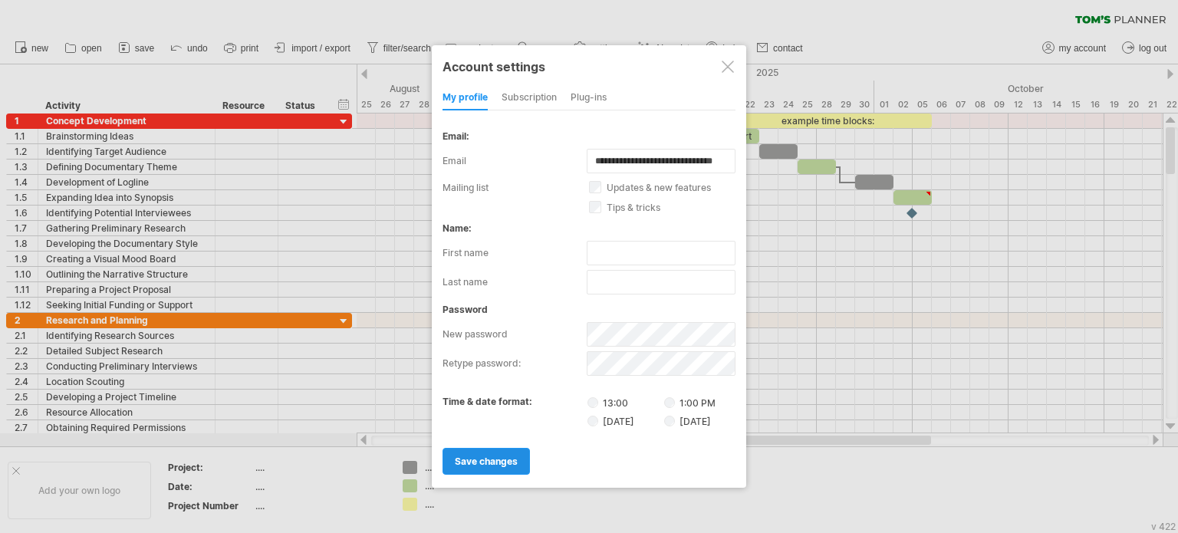
click at [508, 464] on span "save changes" at bounding box center [486, 461] width 63 height 12
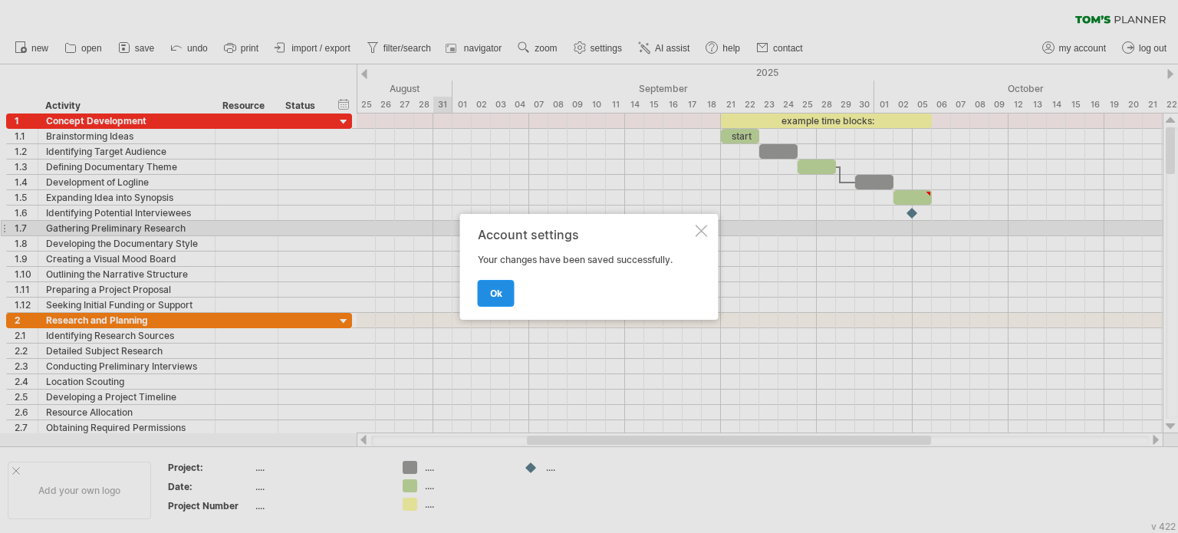
click at [505, 289] on link "ok" at bounding box center [496, 293] width 37 height 27
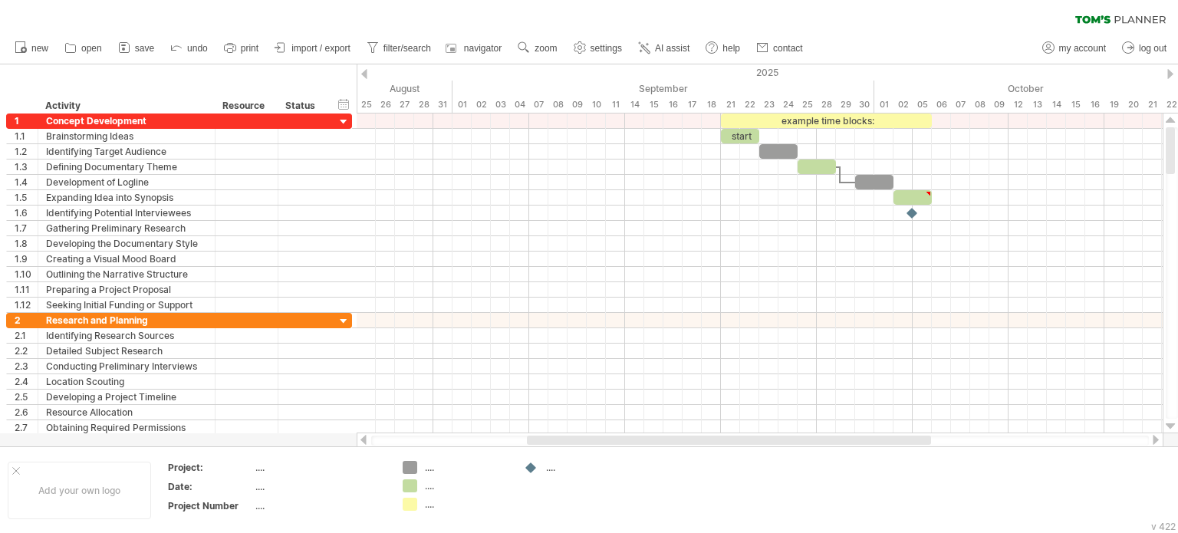
click at [366, 78] on div at bounding box center [364, 74] width 6 height 10
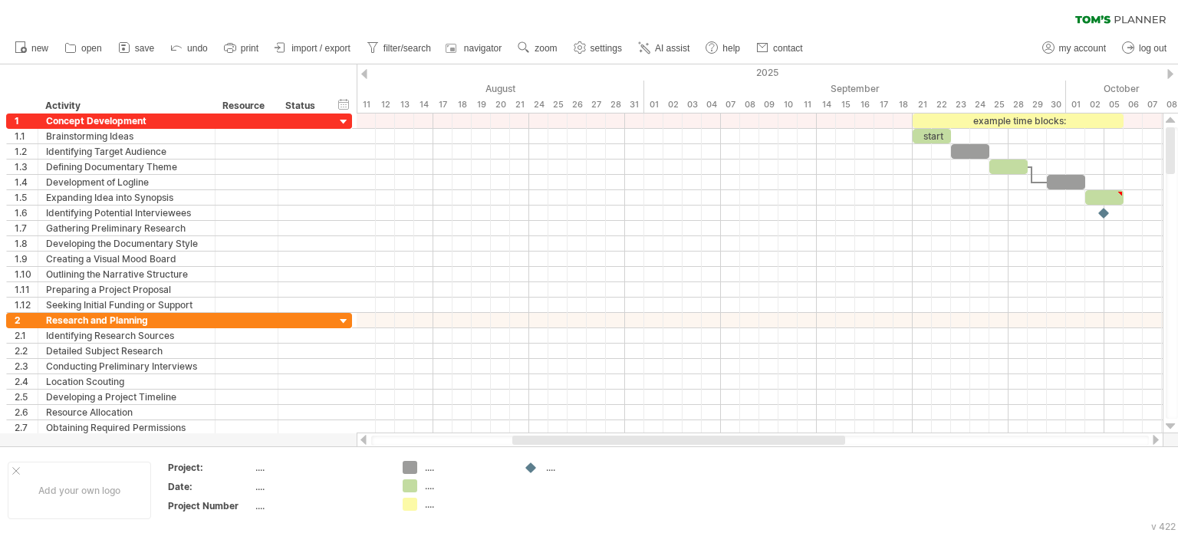
click at [1168, 74] on div at bounding box center [1170, 74] width 6 height 10
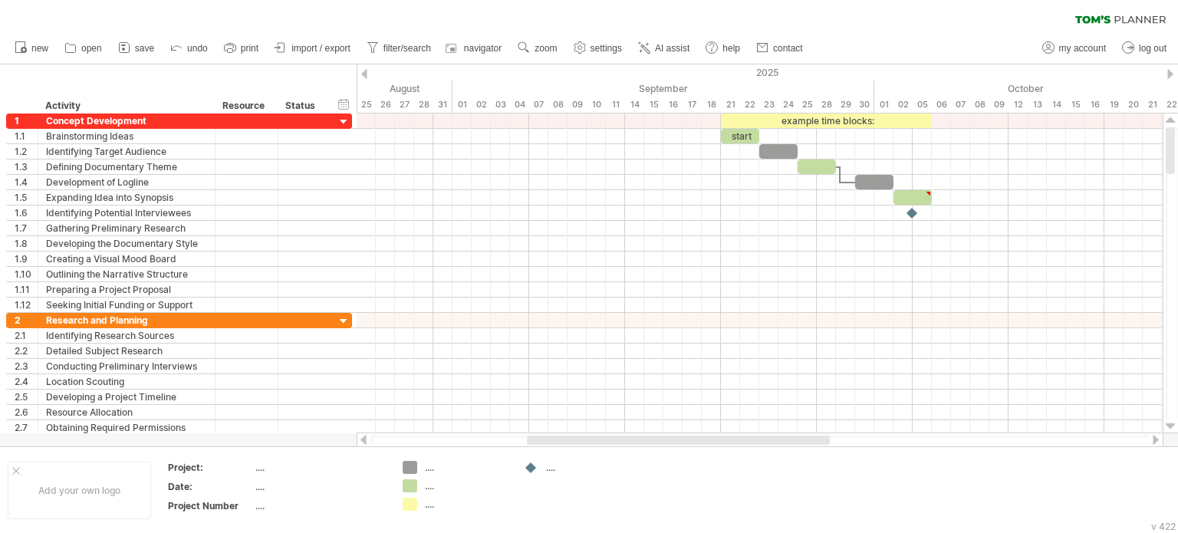
click at [1168, 74] on div at bounding box center [1170, 74] width 6 height 10
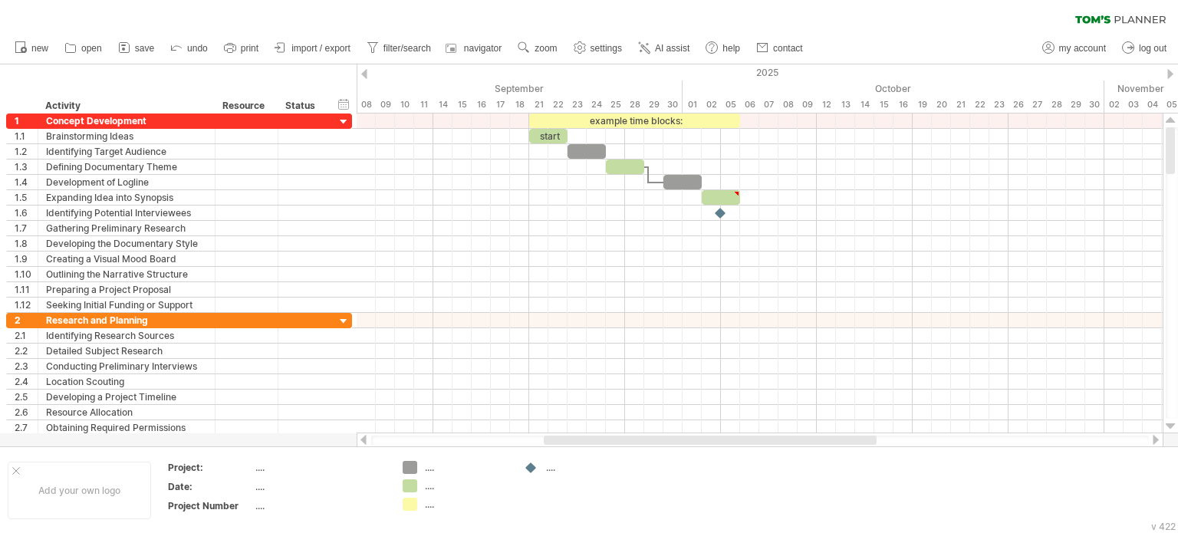
click at [1107, 15] on icon at bounding box center [1120, 19] width 90 height 8
